Goal: Task Accomplishment & Management: Use online tool/utility

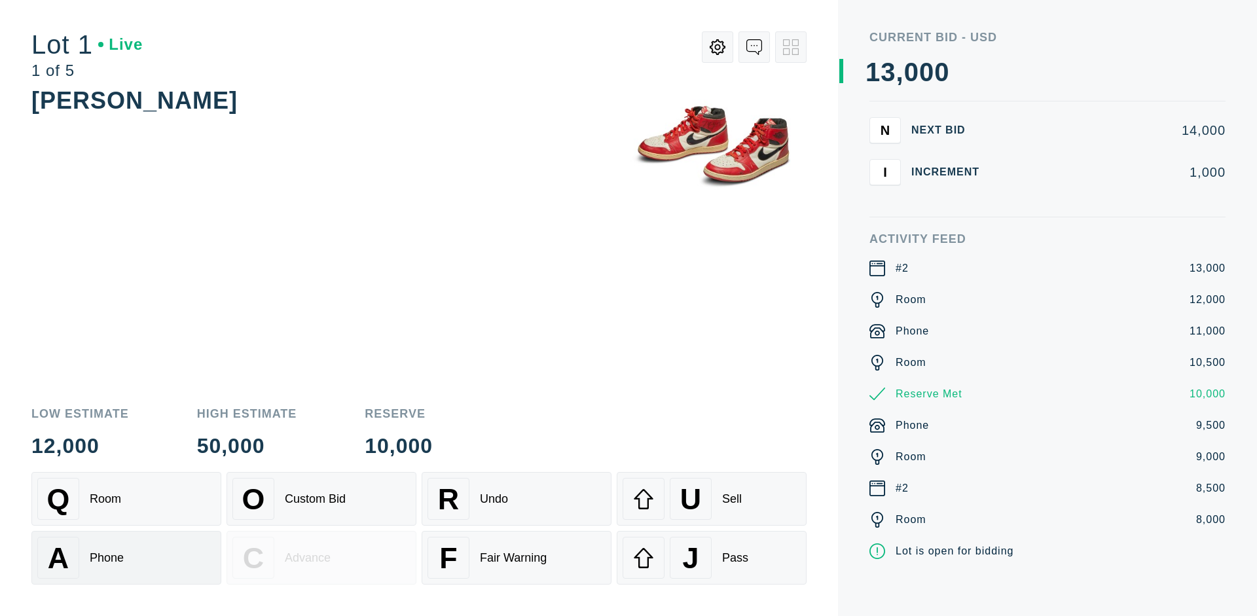
click at [126, 558] on div "A Phone" at bounding box center [126, 558] width 178 height 42
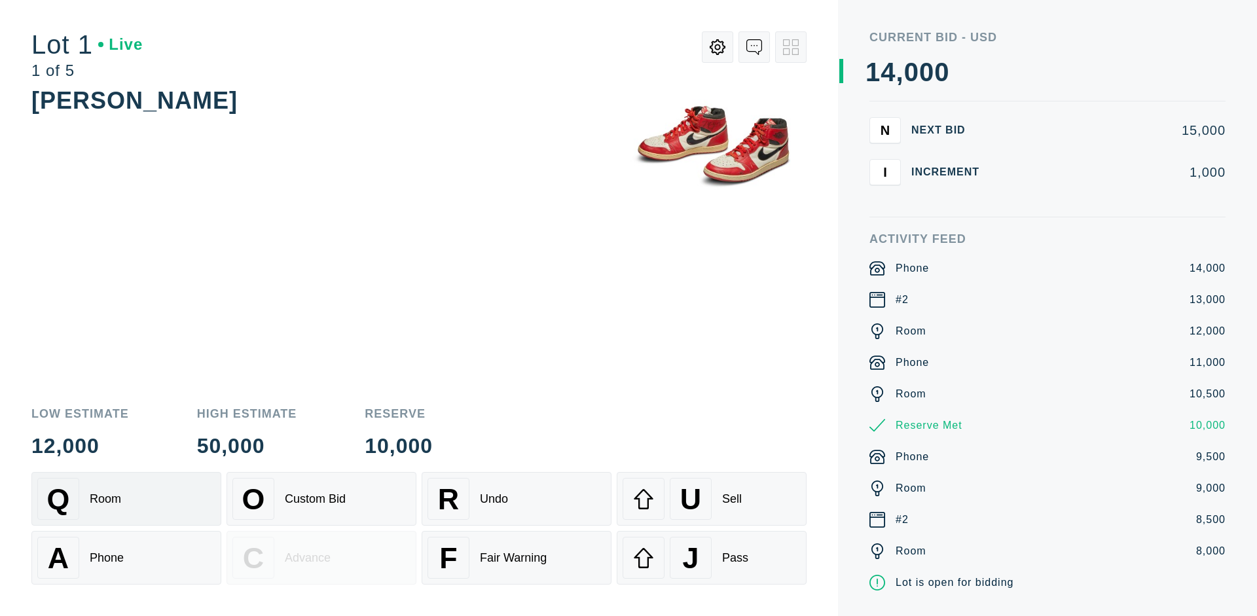
click at [126, 499] on div "Q Room" at bounding box center [126, 499] width 178 height 42
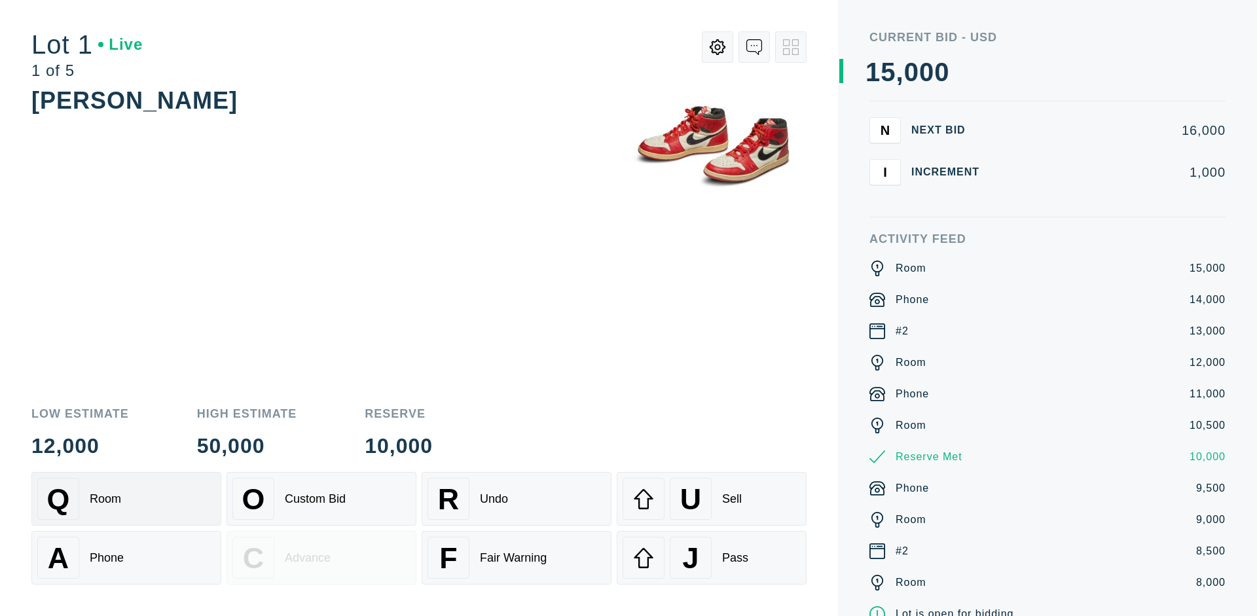
click at [517, 499] on div "R Undo" at bounding box center [517, 499] width 178 height 42
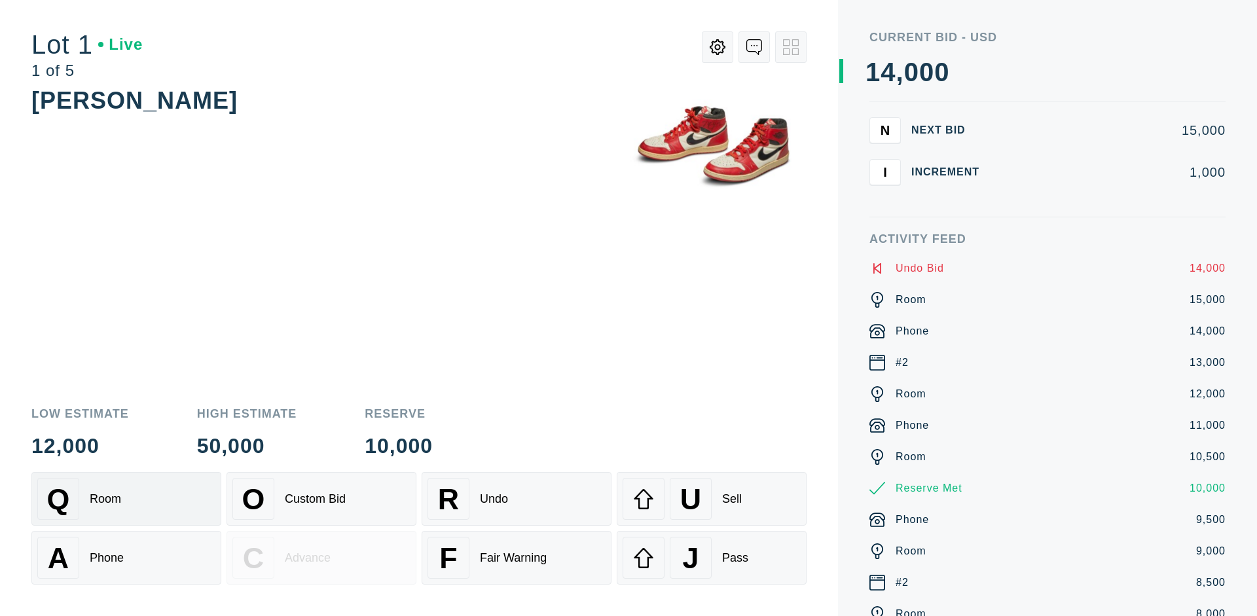
click at [126, 499] on div "Q Room" at bounding box center [126, 499] width 178 height 42
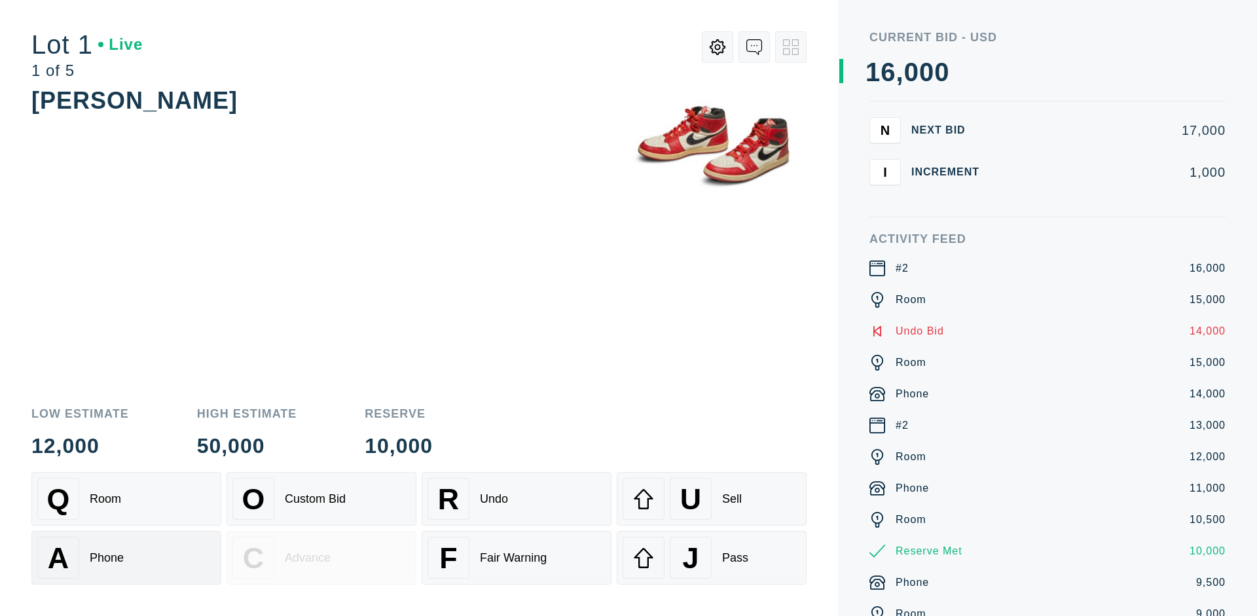
click at [126, 558] on div "A Phone" at bounding box center [126, 558] width 178 height 42
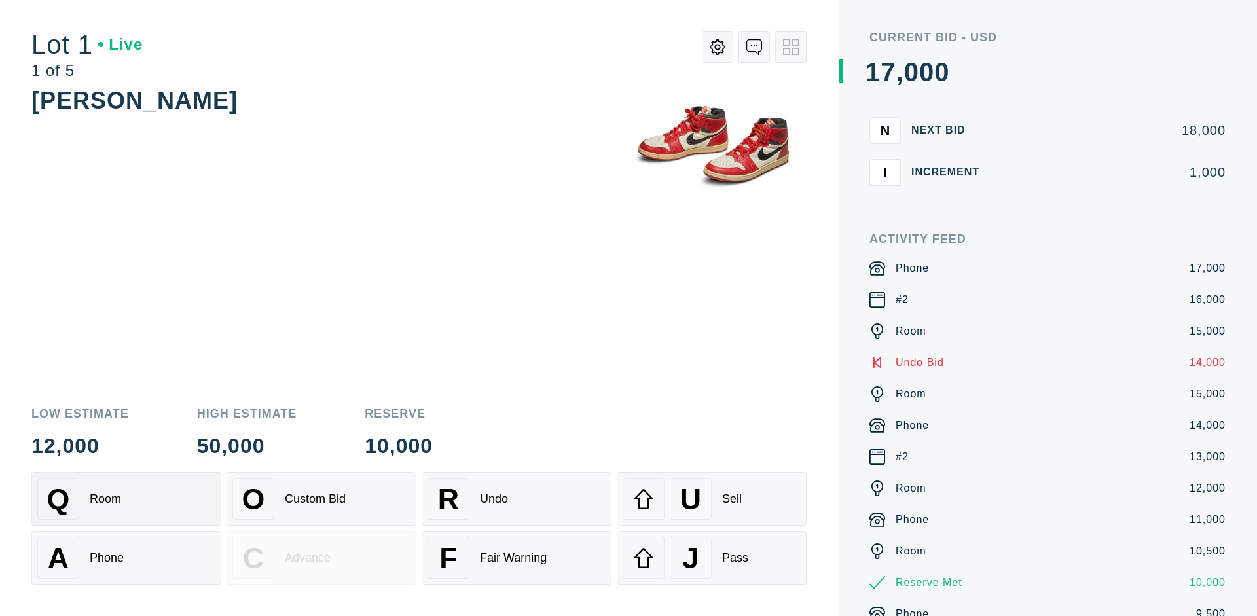
click at [126, 499] on div "Q Room" at bounding box center [126, 499] width 178 height 42
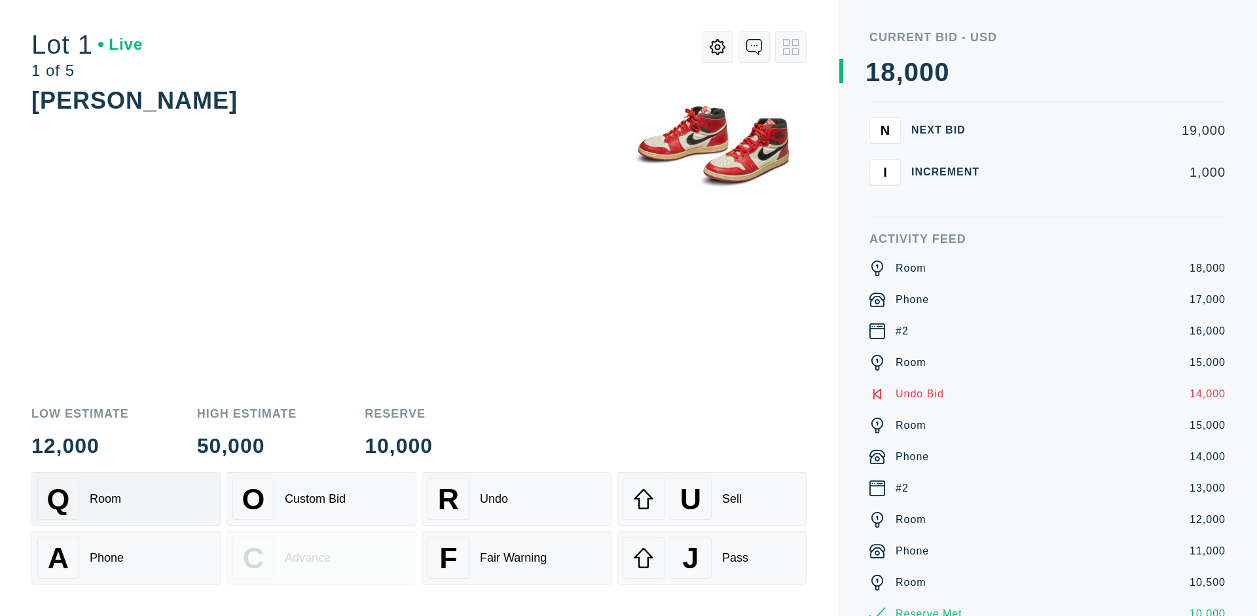
click at [517, 499] on div "R Undo" at bounding box center [517, 499] width 178 height 42
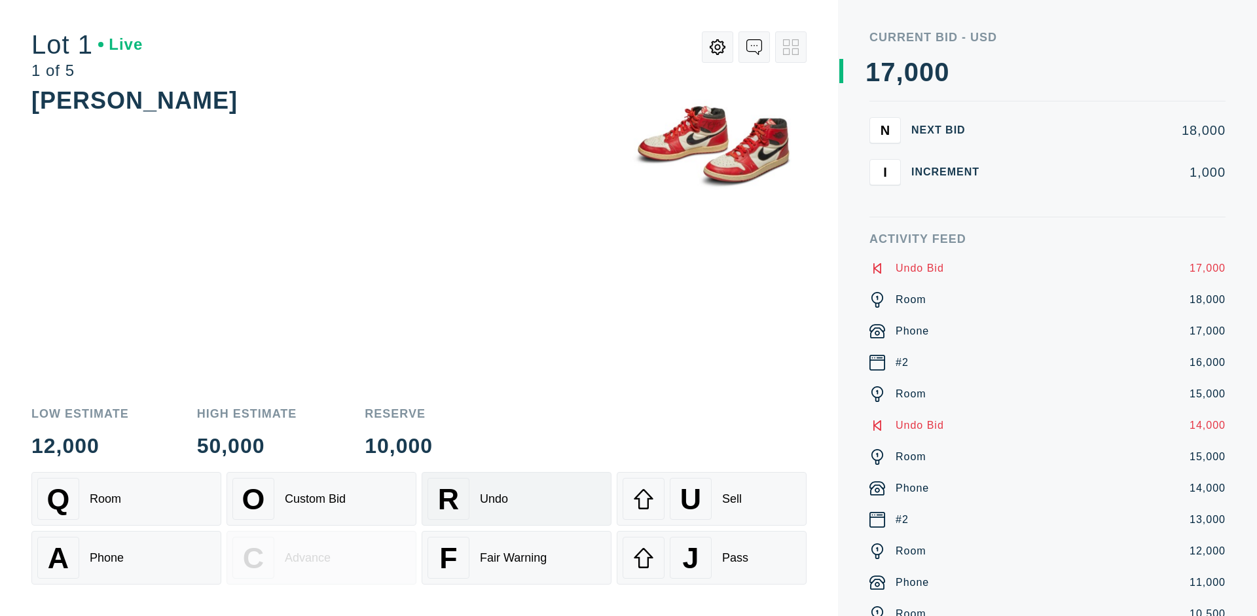
click at [712, 499] on div "U Sell" at bounding box center [712, 499] width 178 height 42
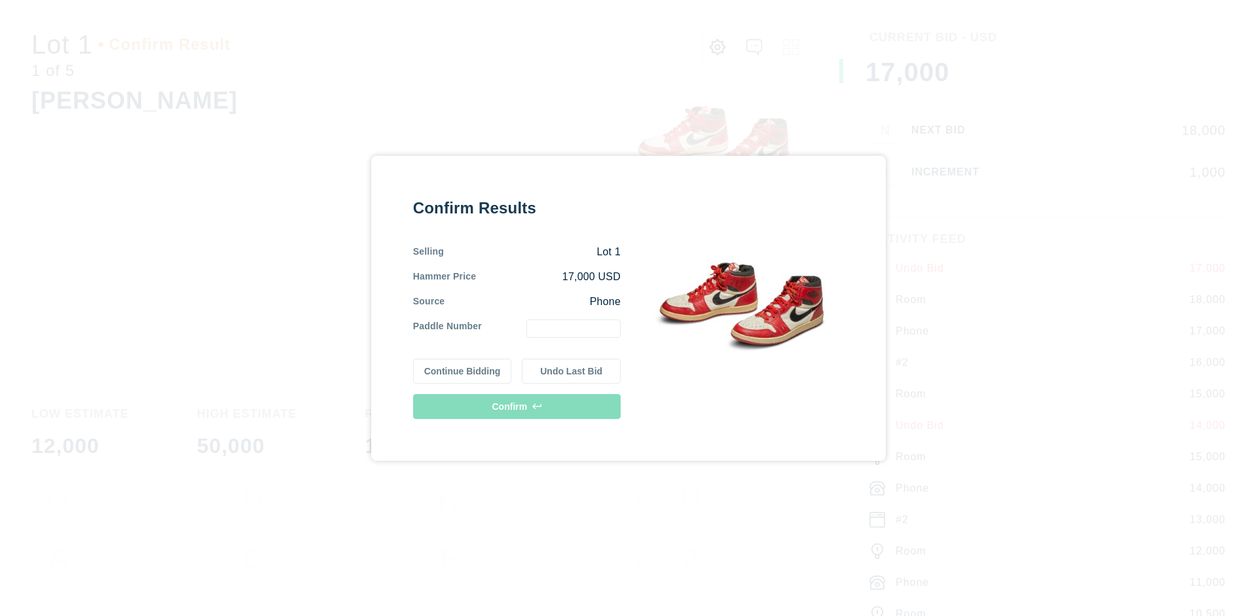
click at [463, 371] on button "Continue Bidding" at bounding box center [462, 371] width 99 height 25
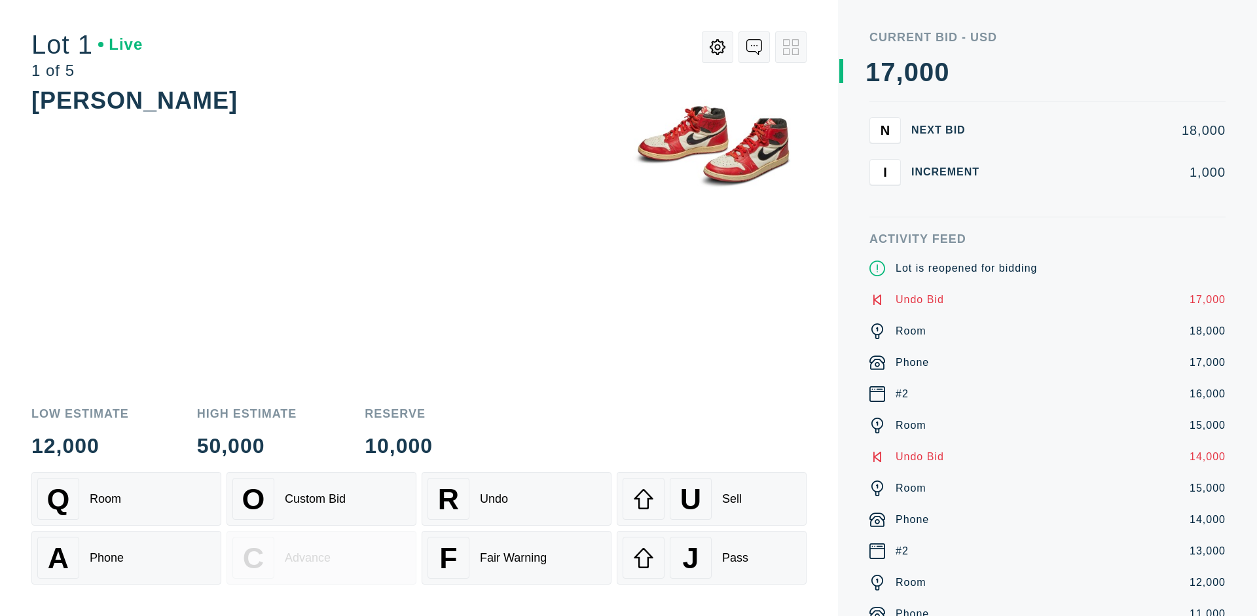
click at [712, 499] on div "U Sell" at bounding box center [712, 499] width 178 height 42
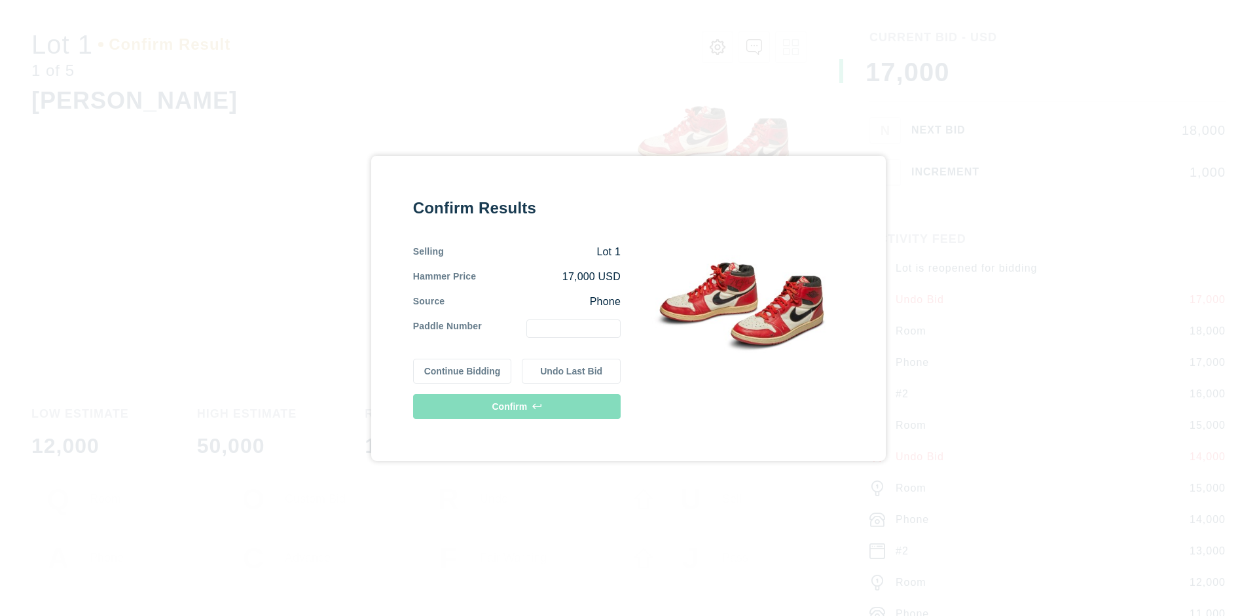
click at [572, 371] on button "Undo Last Bid" at bounding box center [571, 371] width 99 height 25
click at [463, 369] on button "Continue Bidding" at bounding box center [462, 369] width 99 height 25
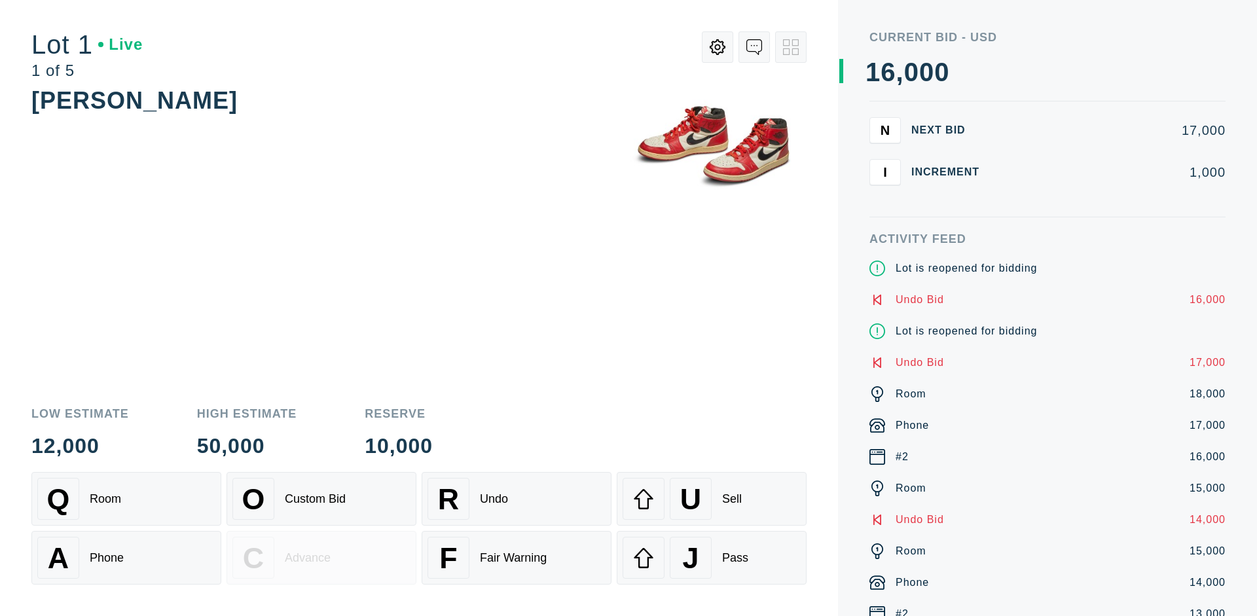
click at [712, 558] on div "J Pass" at bounding box center [712, 558] width 178 height 42
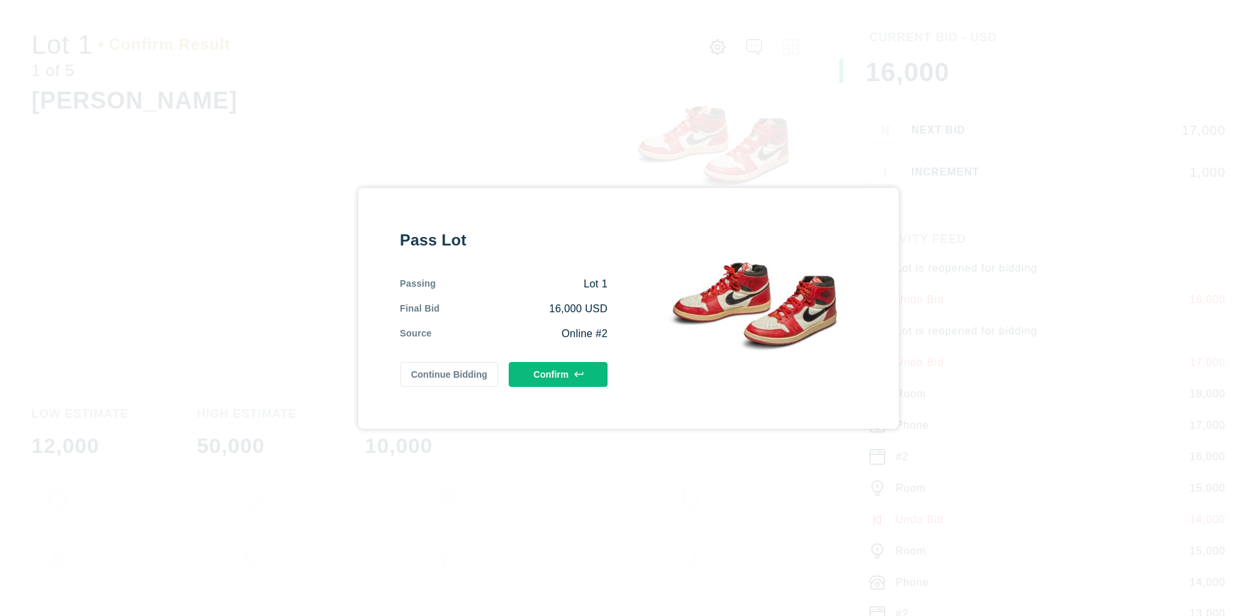
click at [559, 374] on button "Confirm" at bounding box center [558, 374] width 99 height 25
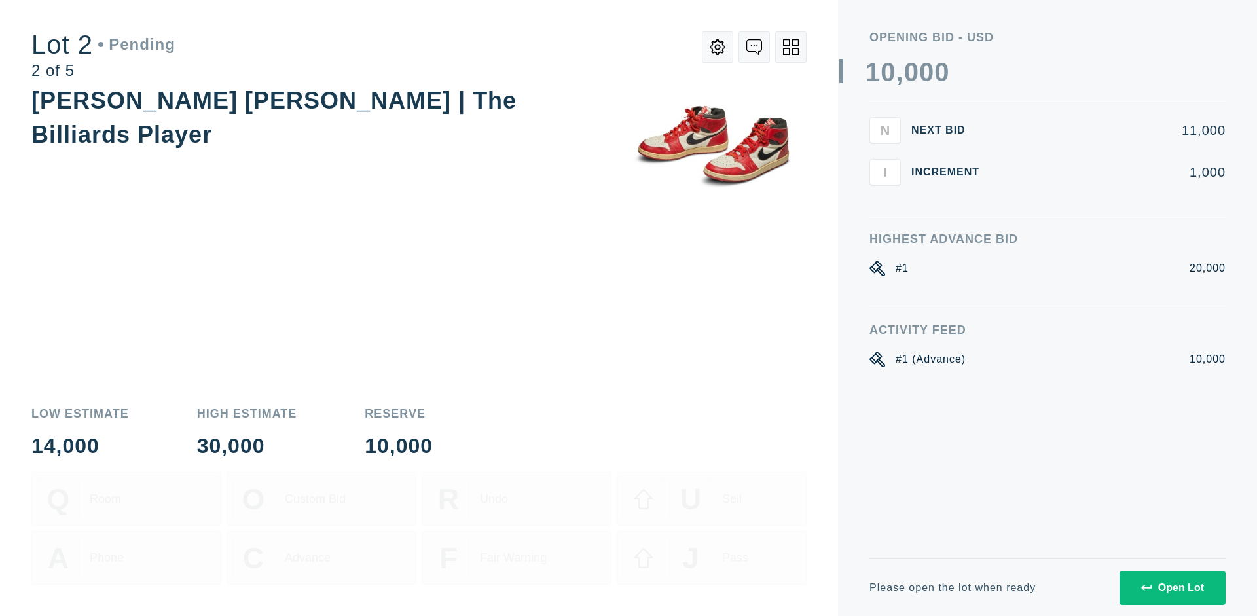
click at [1172, 587] on div "Open Lot" at bounding box center [1172, 588] width 63 height 12
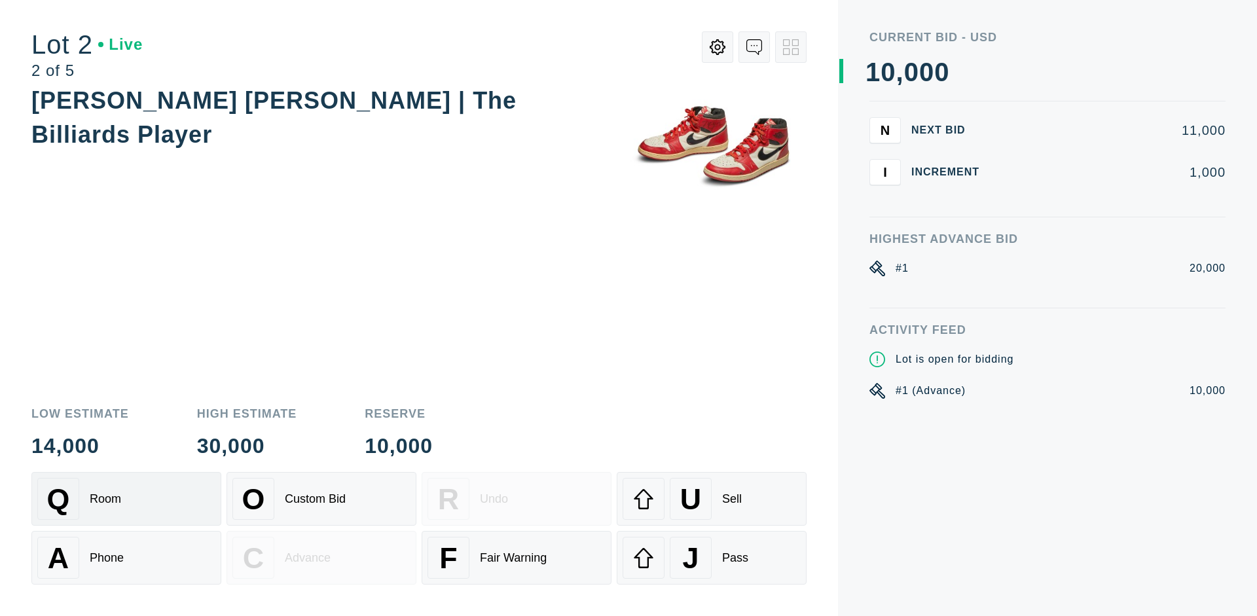
click at [126, 499] on div "Q Room" at bounding box center [126, 499] width 178 height 42
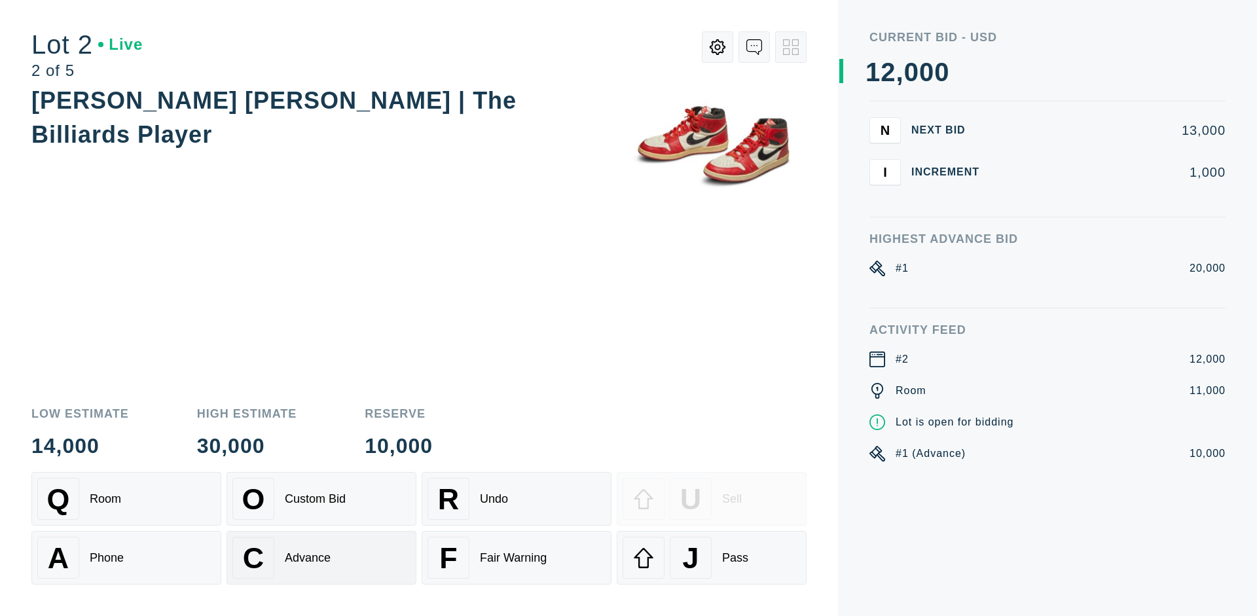
click at [322, 558] on div "Advance" at bounding box center [308, 558] width 46 height 14
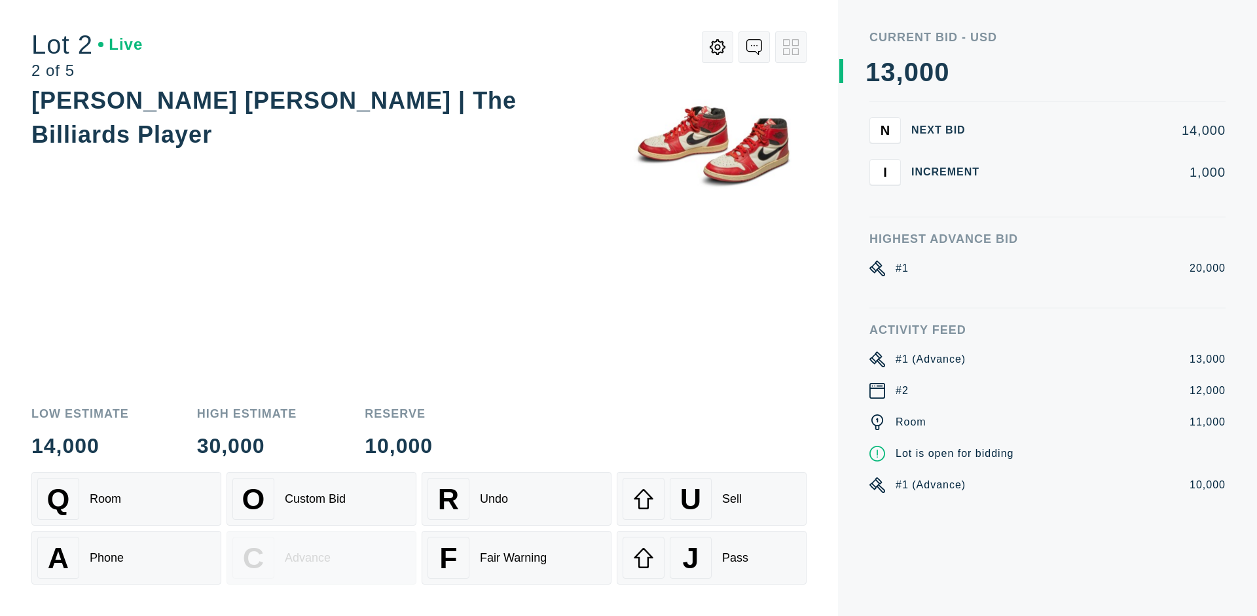
click at [712, 499] on div "U Sell" at bounding box center [712, 499] width 178 height 42
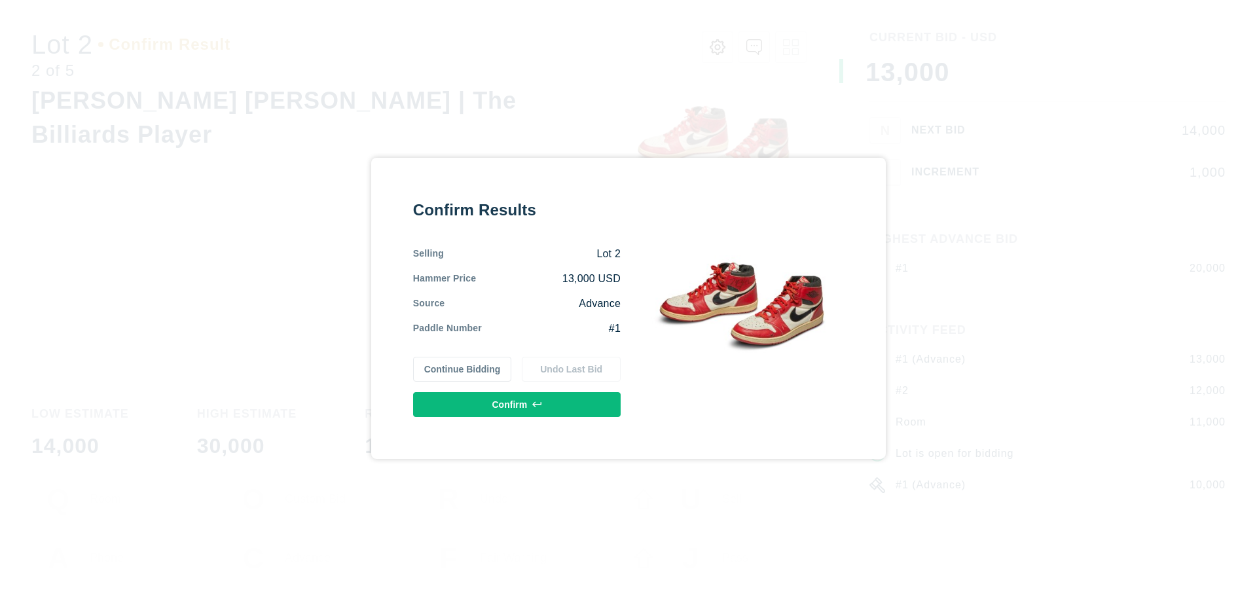
click at [517, 404] on button "Confirm" at bounding box center [517, 404] width 208 height 25
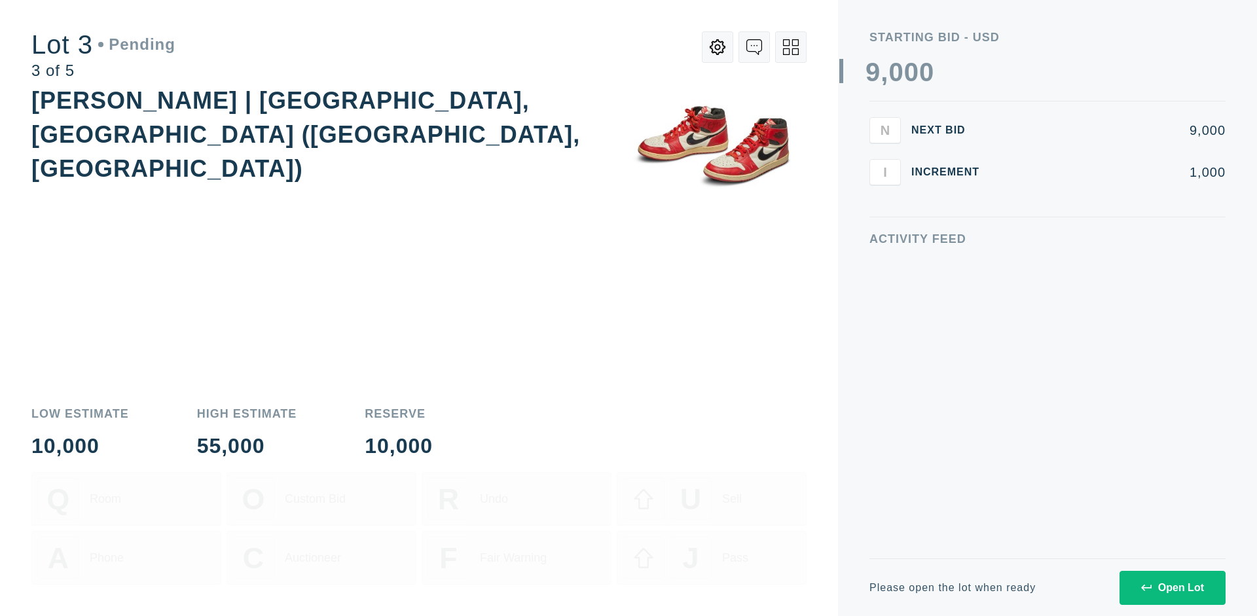
click at [1172, 587] on div "Open Lot" at bounding box center [1172, 588] width 63 height 12
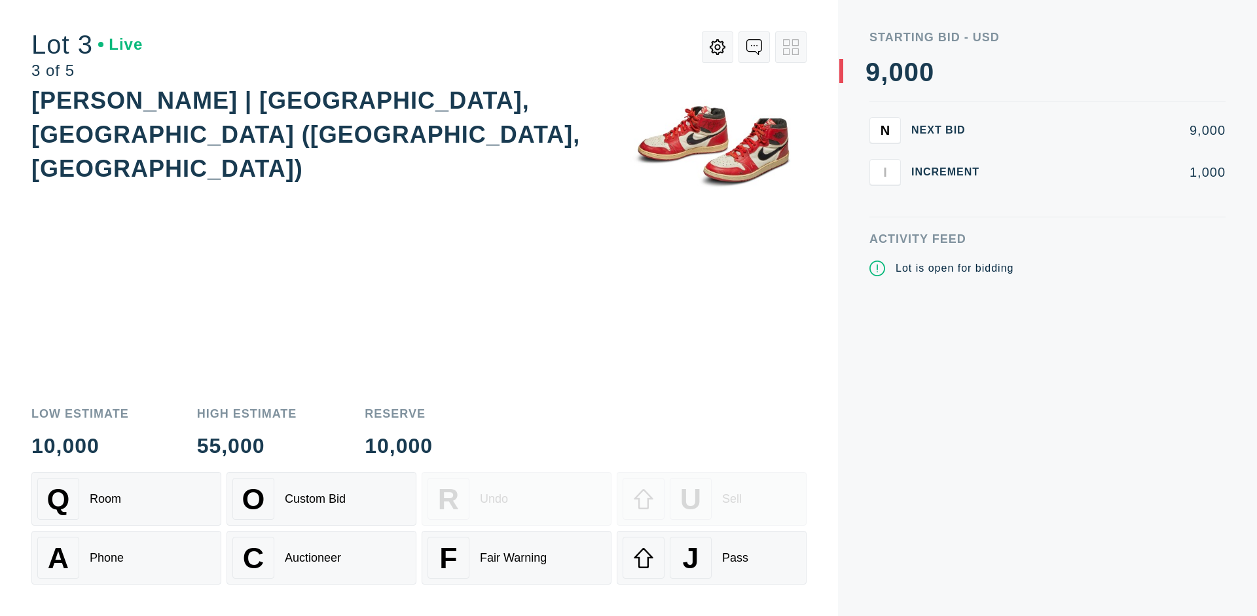
click at [712, 558] on div "J Pass" at bounding box center [712, 558] width 178 height 42
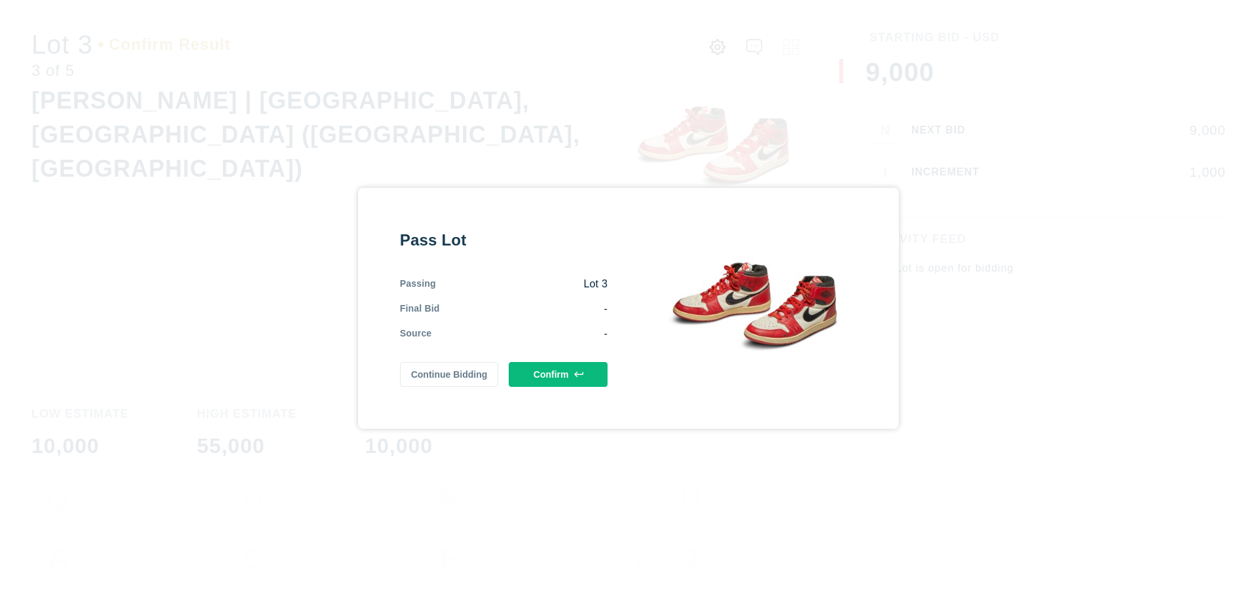
click at [559, 374] on button "Confirm" at bounding box center [558, 374] width 99 height 25
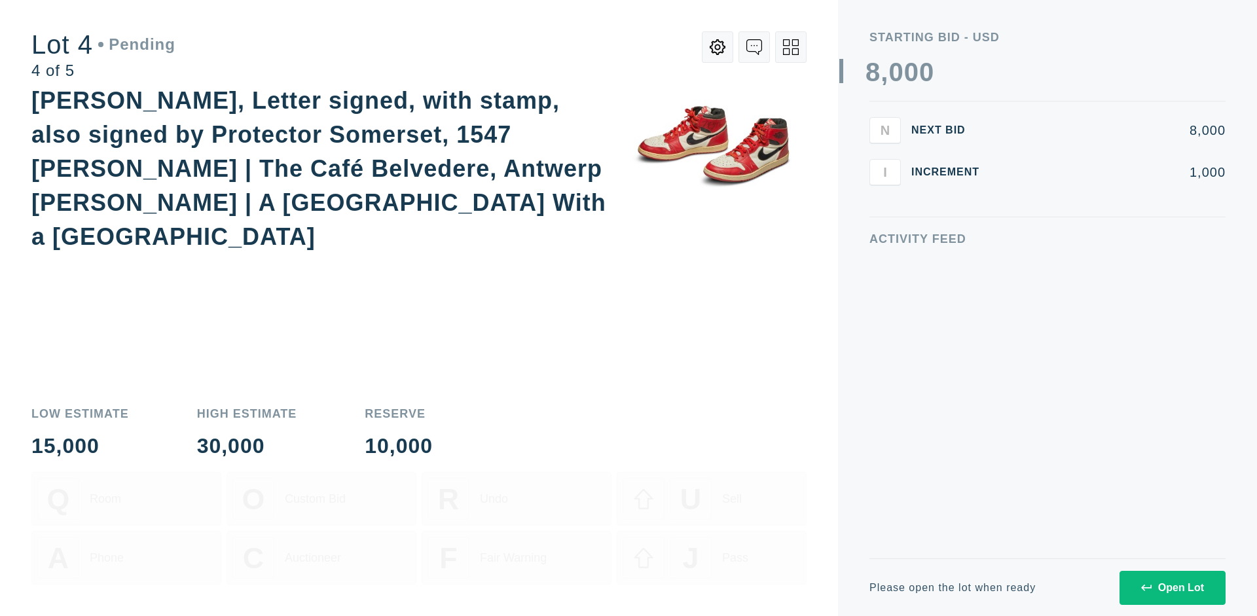
click at [1172, 587] on div "Open Lot" at bounding box center [1172, 588] width 63 height 12
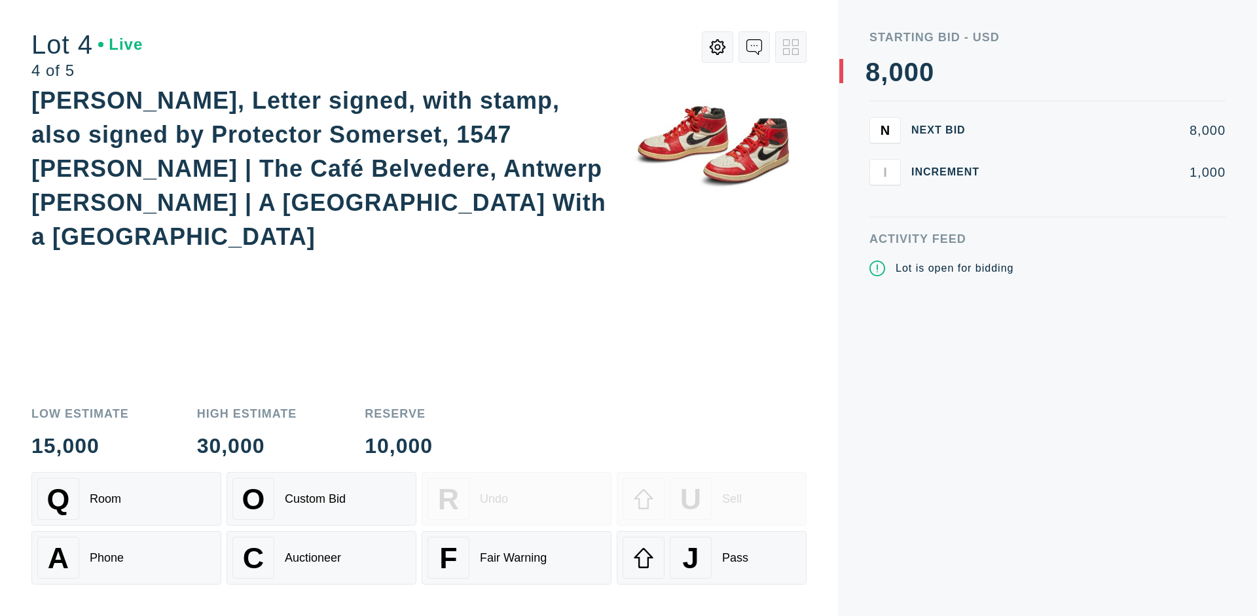
click at [126, 499] on div "Q Room" at bounding box center [126, 499] width 178 height 42
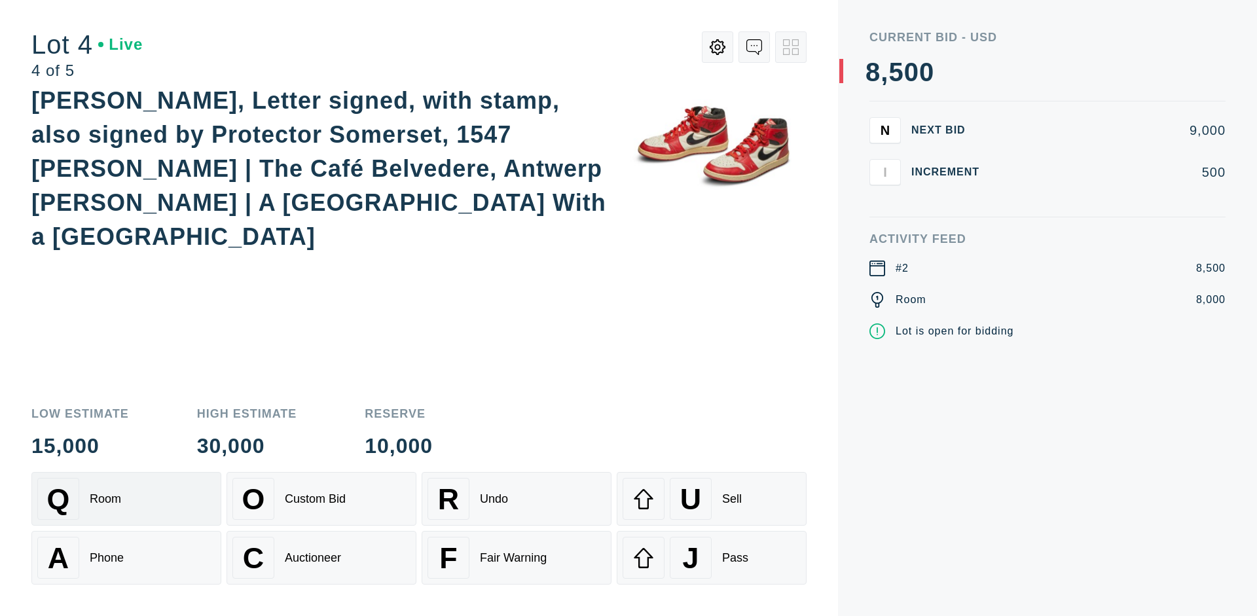
click at [322, 558] on div "Auctioneer" at bounding box center [313, 558] width 56 height 14
click at [712, 558] on div "J Pass" at bounding box center [712, 558] width 178 height 42
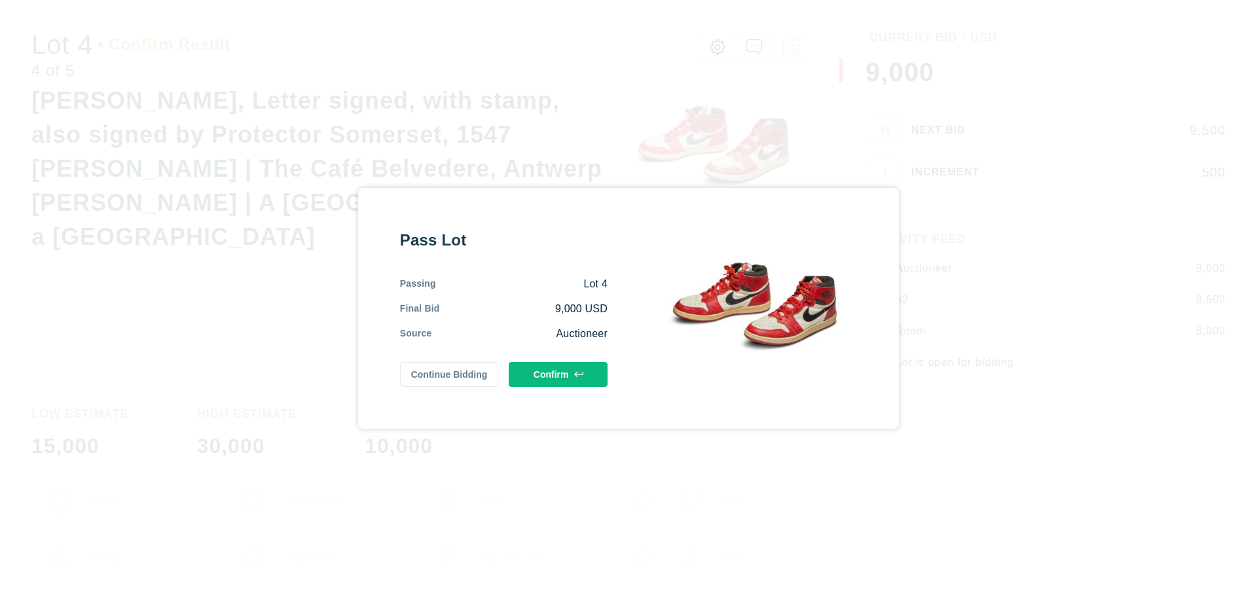
click at [559, 374] on button "Confirm" at bounding box center [558, 374] width 99 height 25
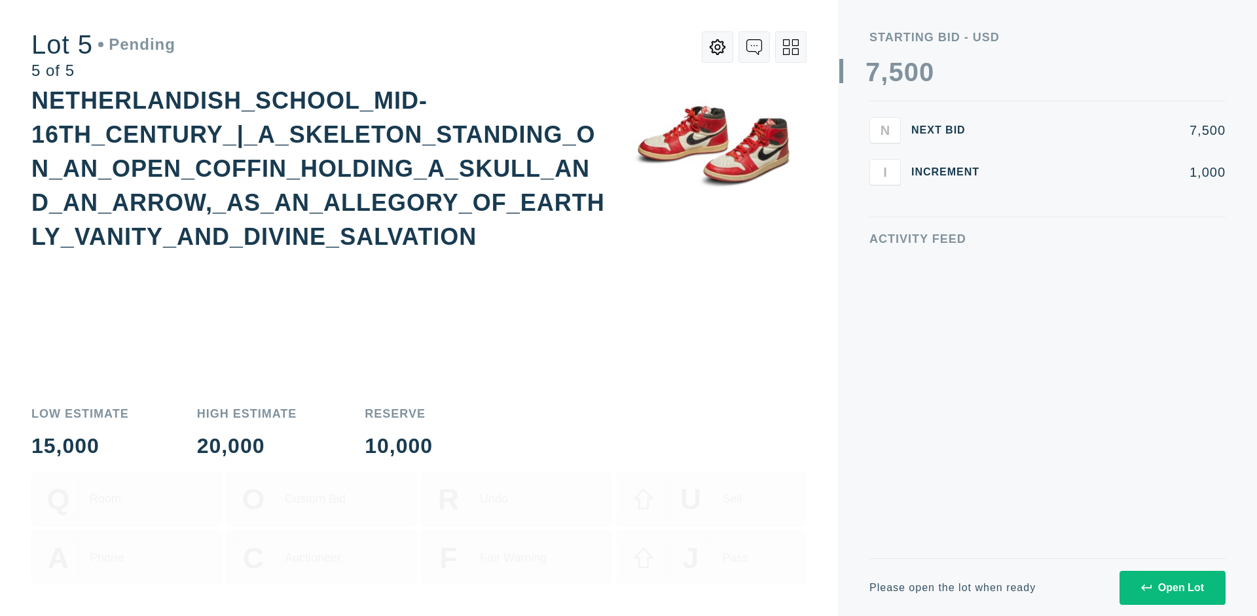
click at [1172, 587] on div "Open Lot" at bounding box center [1172, 588] width 63 height 12
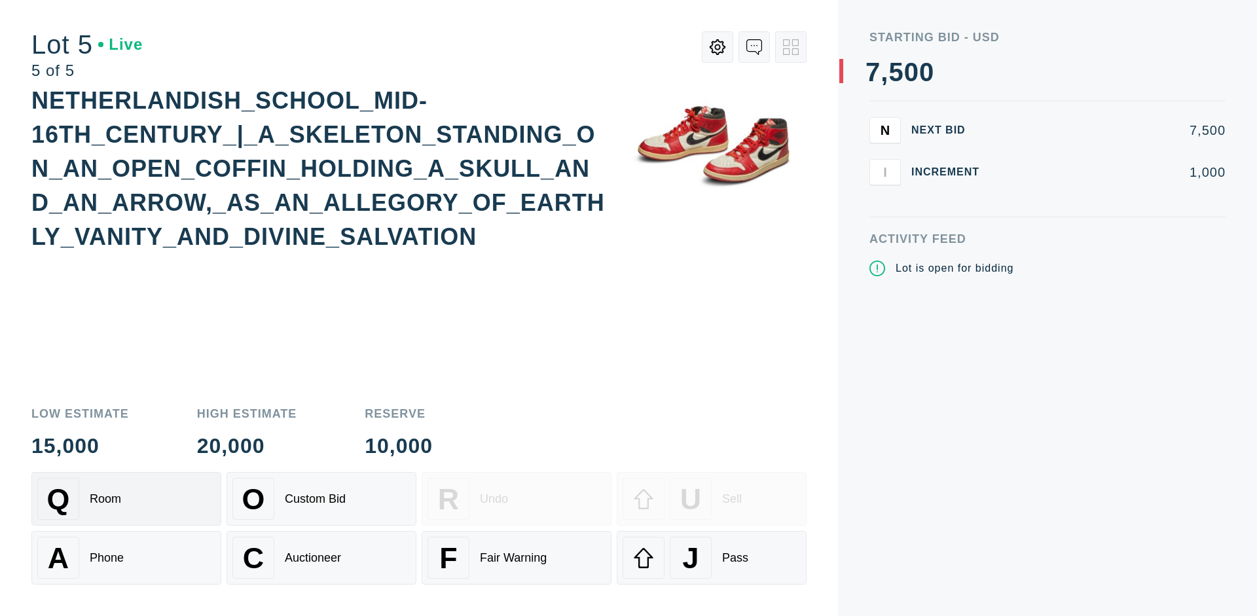
click at [126, 499] on div "Q Room" at bounding box center [126, 499] width 178 height 42
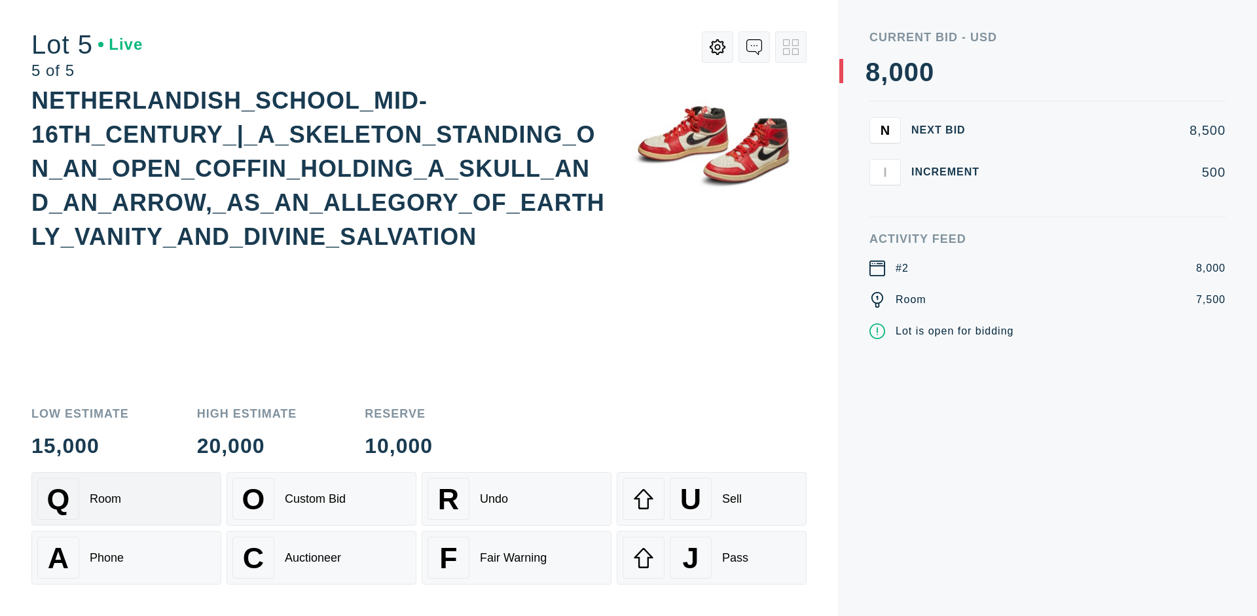
click at [126, 499] on div "Q Room" at bounding box center [126, 499] width 178 height 42
click at [712, 499] on div "U Sell" at bounding box center [712, 499] width 178 height 42
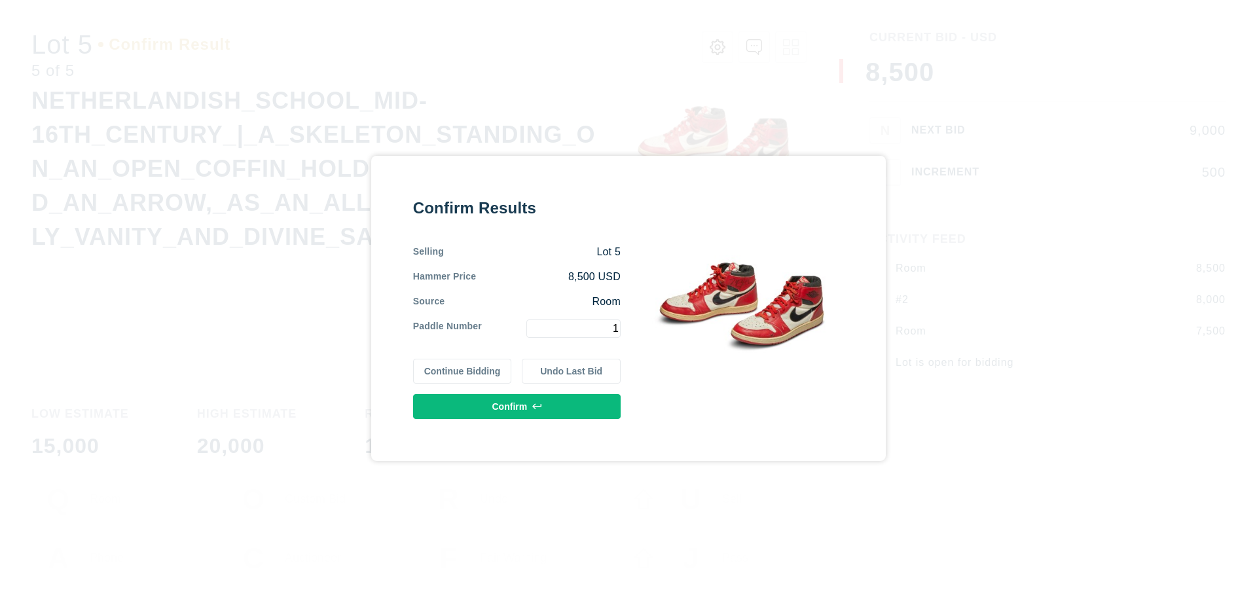
type input "1"
click at [517, 406] on button "Confirm" at bounding box center [517, 406] width 208 height 25
